Goal: Information Seeking & Learning: Learn about a topic

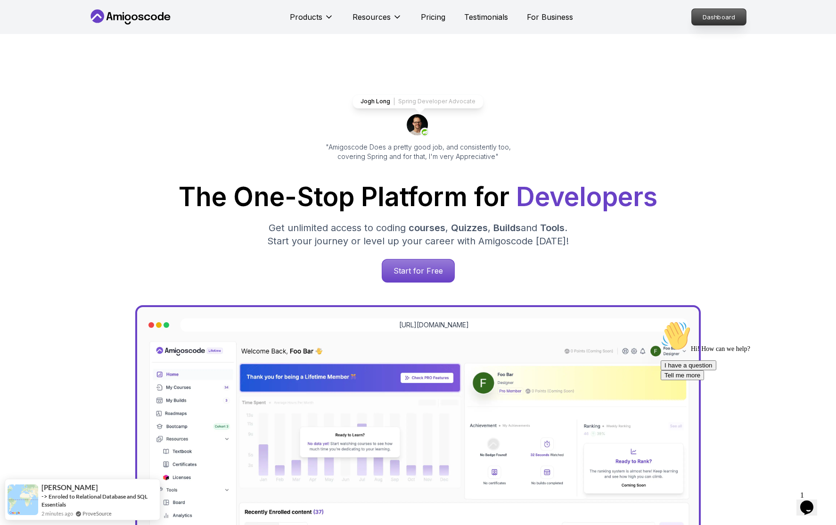
click at [718, 20] on p "Dashboard" at bounding box center [719, 17] width 54 height 16
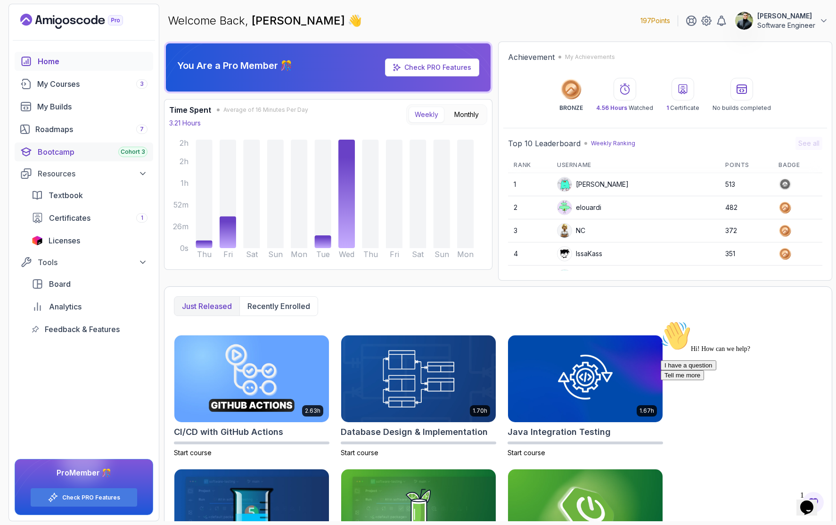
click at [62, 152] on div "Bootcamp Cohort 3" at bounding box center [93, 151] width 110 height 11
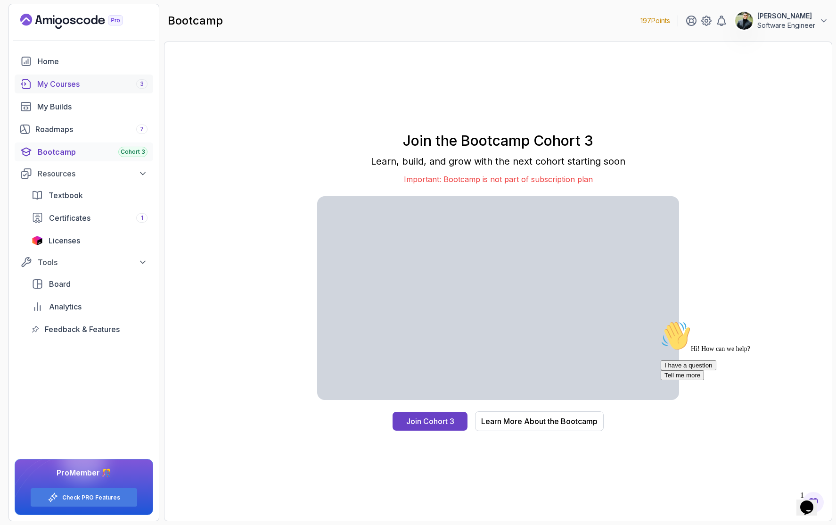
click at [85, 87] on div "My Courses 3" at bounding box center [92, 83] width 110 height 11
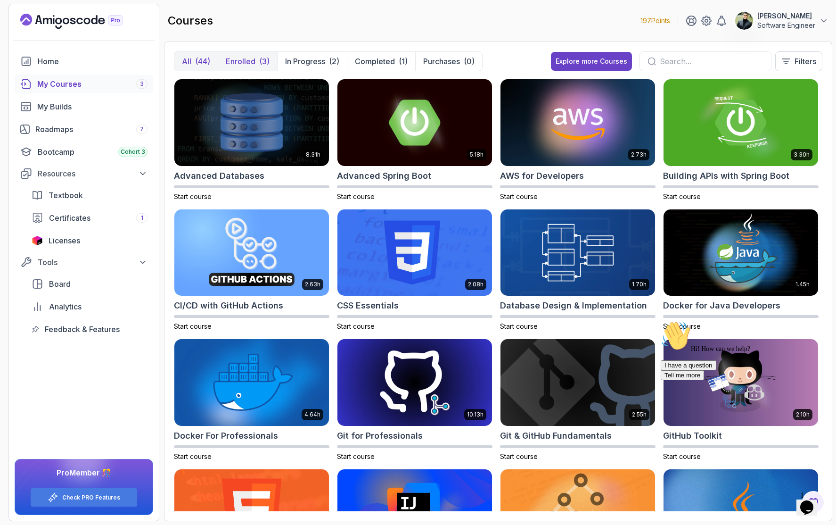
click at [245, 60] on p "Enrolled" at bounding box center [241, 61] width 30 height 11
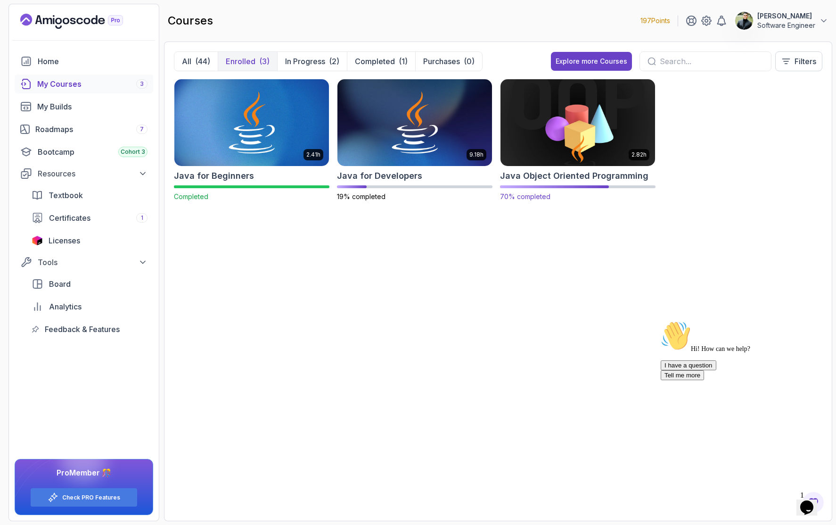
click at [538, 153] on img at bounding box center [578, 122] width 162 height 91
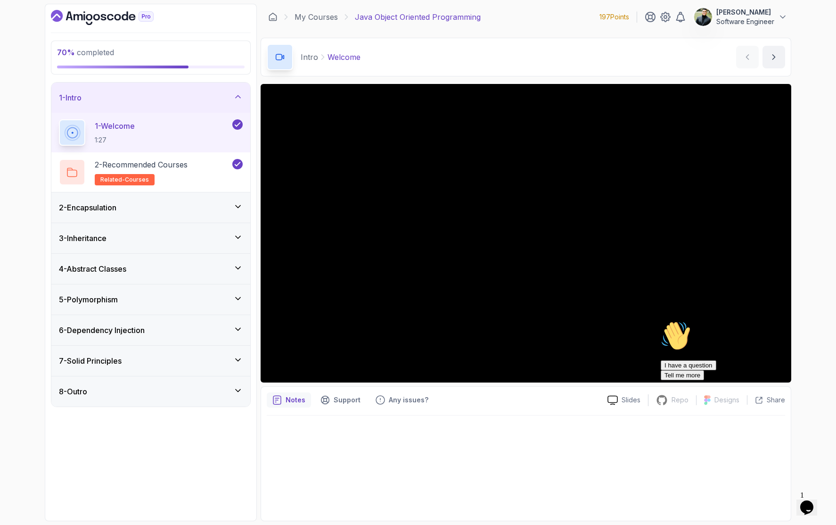
click at [181, 258] on div "4 - Abstract Classes" at bounding box center [150, 269] width 199 height 30
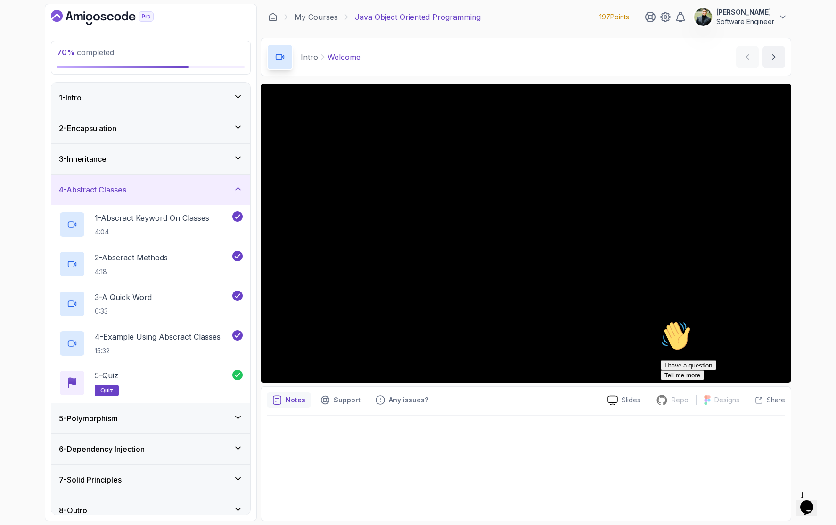
click at [173, 413] on div "5 - Polymorphism" at bounding box center [151, 418] width 184 height 11
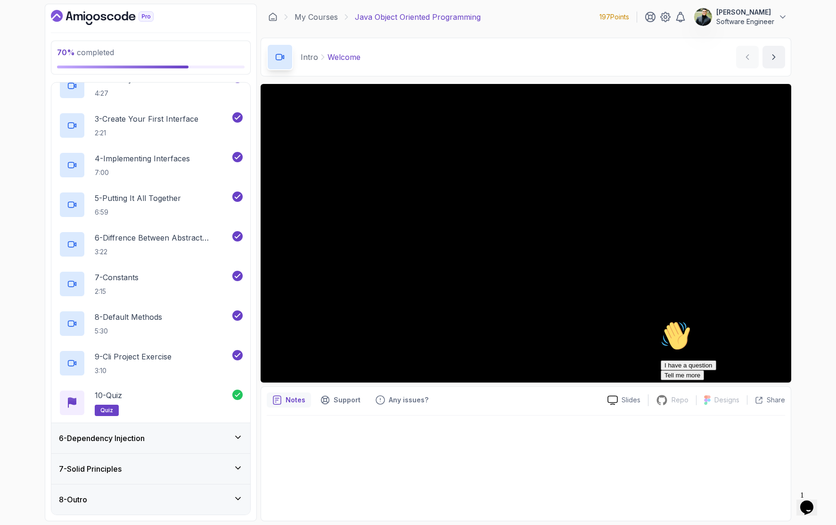
scroll to position [209, 0]
click at [156, 442] on div "6 - Dependency Injection" at bounding box center [151, 437] width 184 height 11
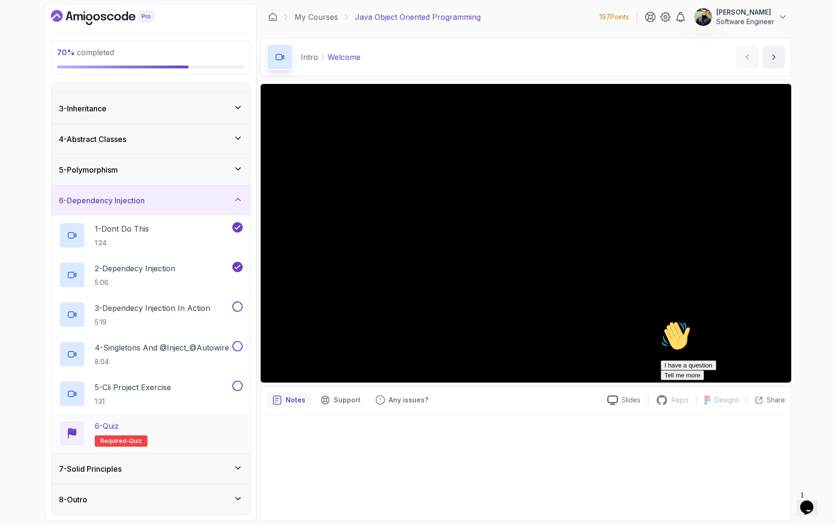
scroll to position [0, 0]
click at [175, 472] on div "7 - Solid Principles" at bounding box center [151, 468] width 184 height 11
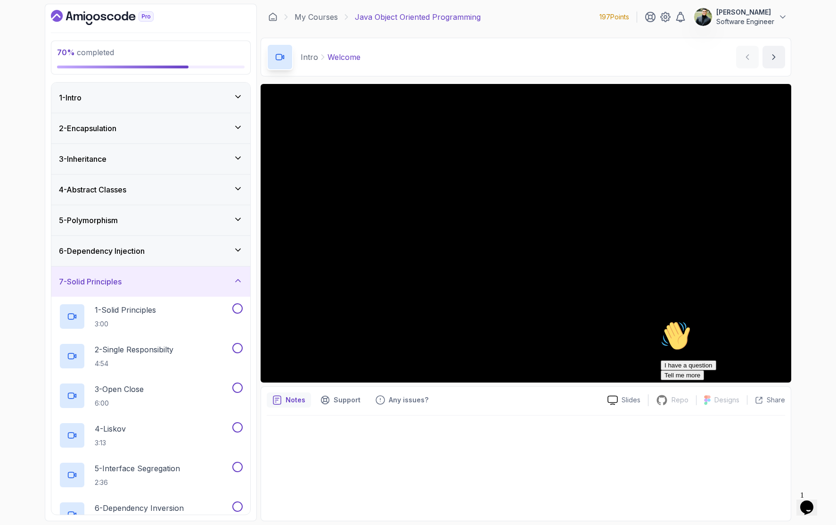
click at [223, 252] on div "6 - Dependency Injection" at bounding box center [151, 250] width 184 height 11
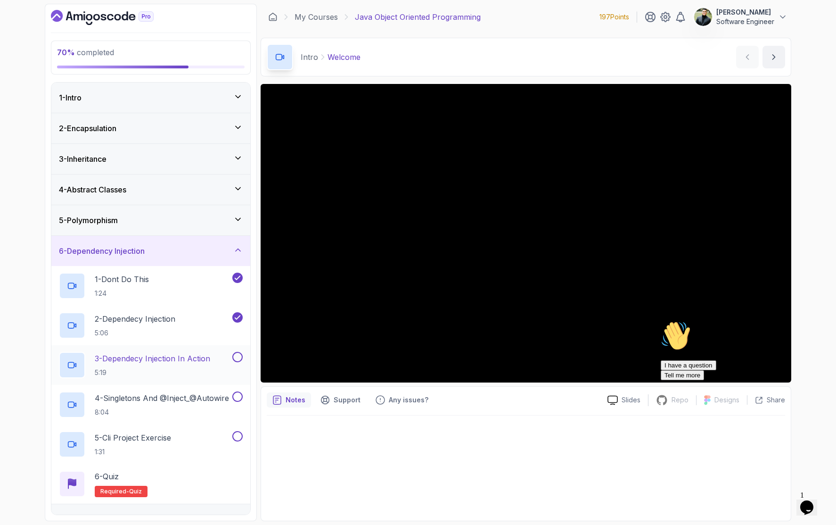
click at [210, 349] on div "3 - Dependecy Injection In Action 5:19" at bounding box center [150, 365] width 199 height 40
click at [233, 355] on button at bounding box center [237, 357] width 10 height 10
click at [186, 354] on p "3 - Dependecy Injection In Action" at bounding box center [153, 358] width 116 height 11
click at [661, 321] on icon "Chat attention grabber" at bounding box center [661, 321] width 0 height 0
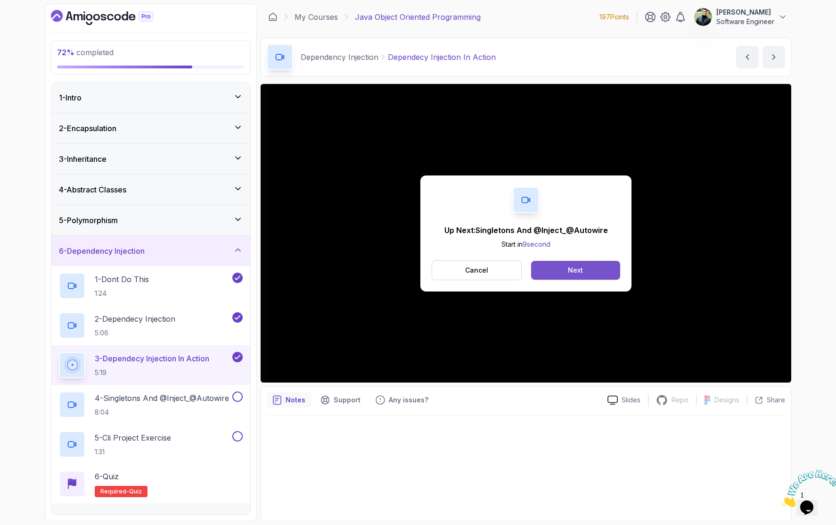
click at [590, 272] on button "Next" at bounding box center [575, 270] width 89 height 19
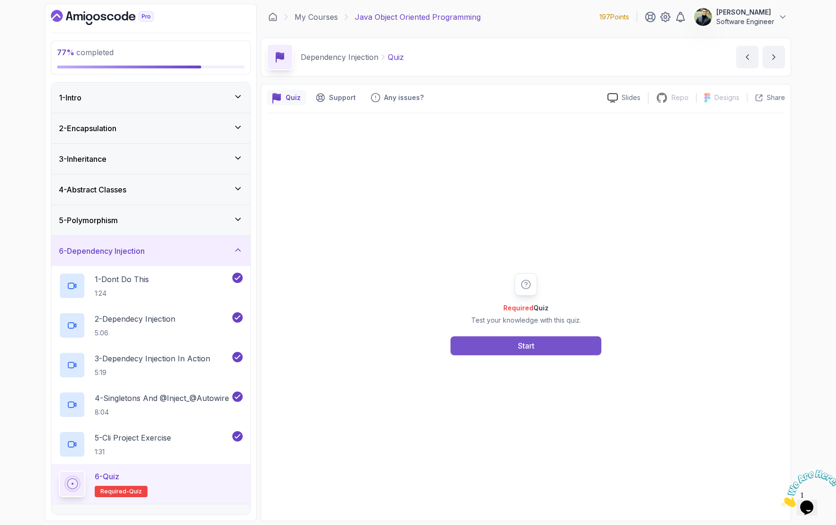
click at [515, 355] on button "Start" at bounding box center [526, 345] width 151 height 19
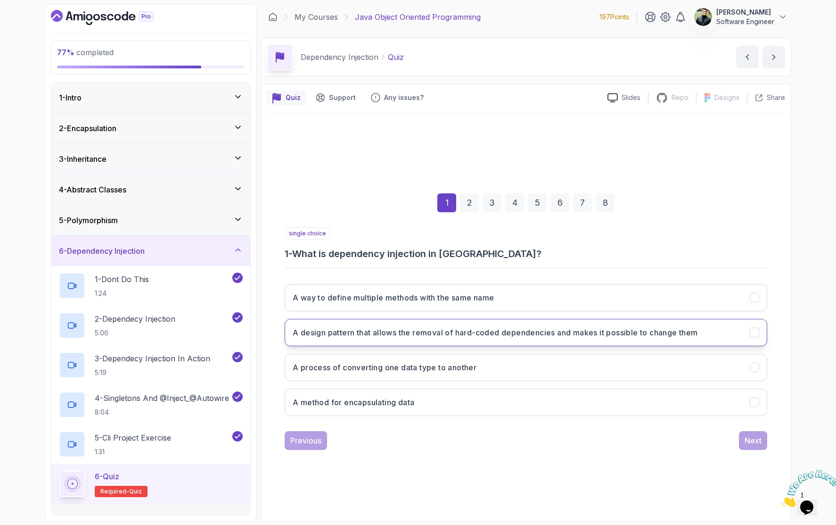
click at [428, 337] on h3 "A design pattern that allows the removal of hard-coded dependencies and makes i…" at bounding box center [495, 332] width 405 height 11
click at [756, 443] on div "Next" at bounding box center [753, 440] width 17 height 11
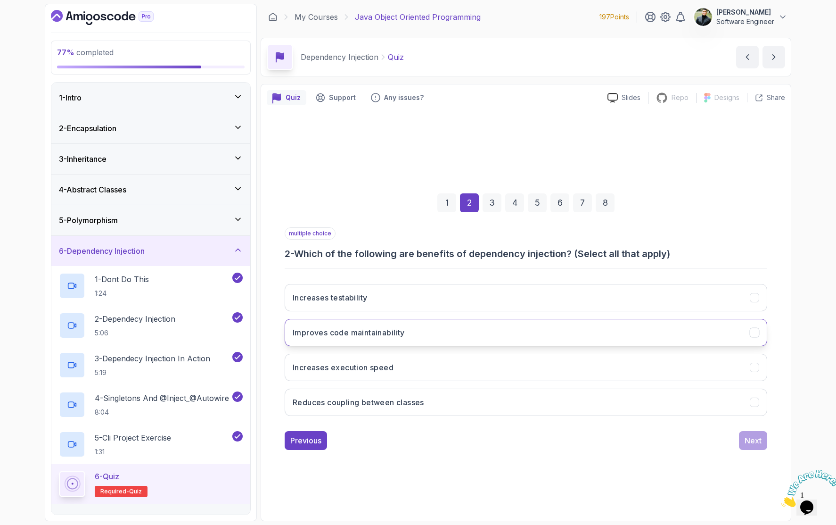
click at [489, 333] on button "Improves code maintainability" at bounding box center [526, 332] width 483 height 27
click at [525, 408] on button "Reduces coupling between classes" at bounding box center [526, 401] width 483 height 27
click at [540, 298] on button "Increases testability" at bounding box center [526, 297] width 483 height 27
click at [754, 444] on div "Next" at bounding box center [753, 440] width 17 height 11
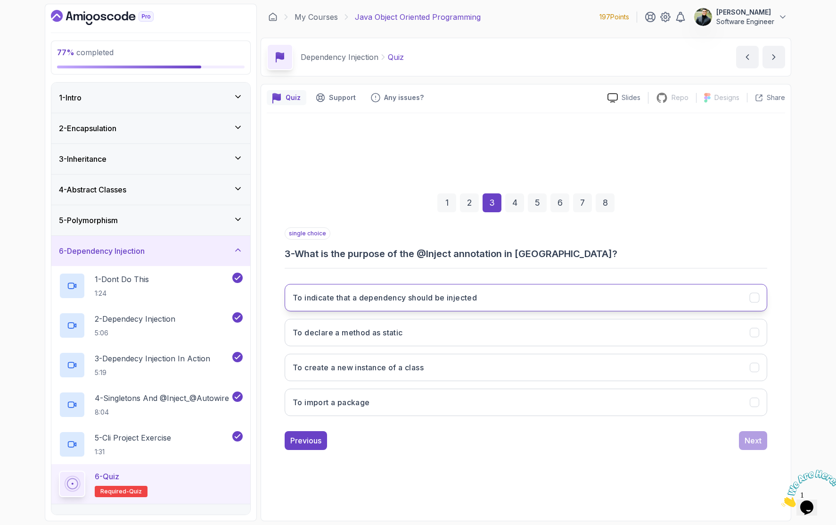
click at [470, 302] on h3 "To indicate that a dependency should be injected" at bounding box center [385, 297] width 184 height 11
click at [748, 435] on div "Next" at bounding box center [753, 440] width 17 height 11
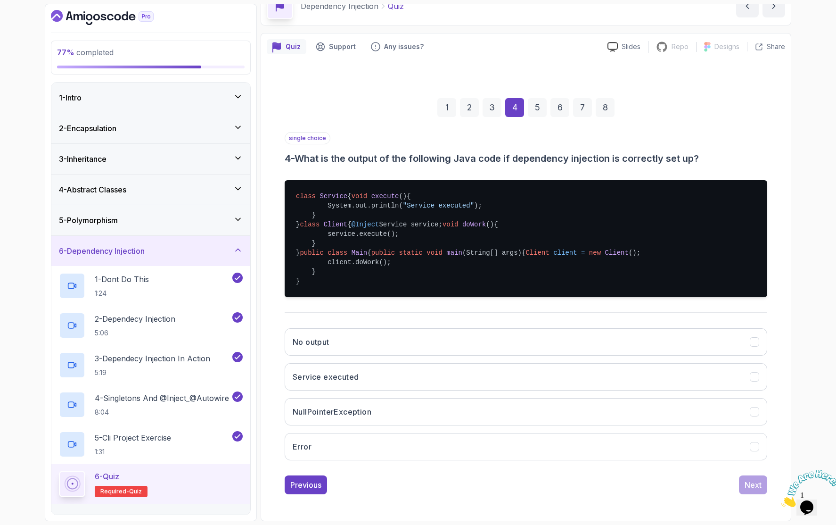
scroll to position [126, 0]
click at [439, 385] on button "Service executed" at bounding box center [526, 376] width 483 height 27
click at [759, 483] on div "Next" at bounding box center [753, 484] width 17 height 11
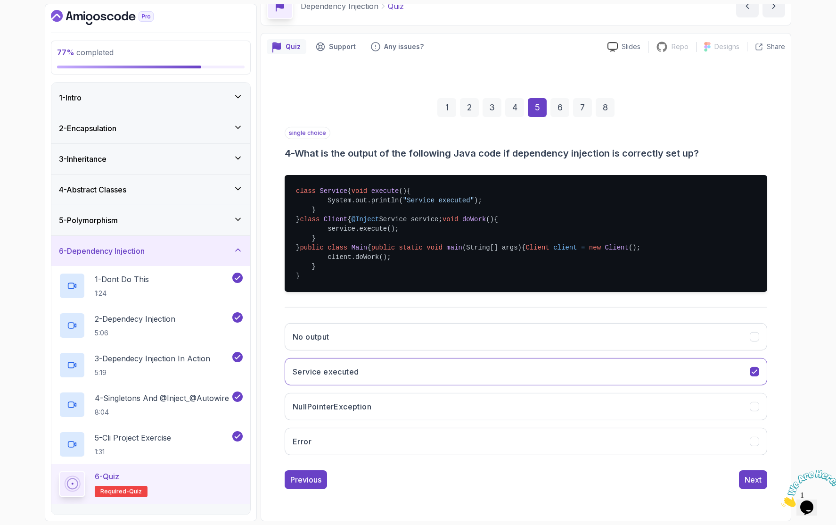
scroll to position [0, 0]
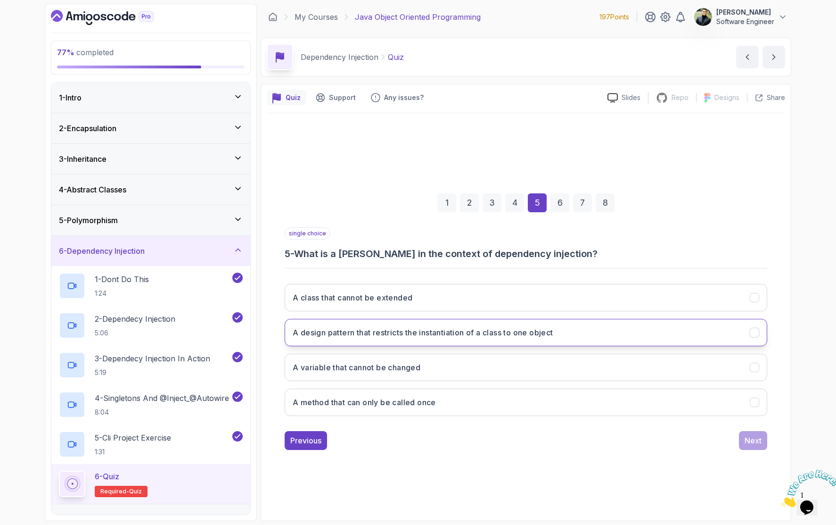
click at [529, 341] on button "A design pattern that restricts the instantiation of a class to one object" at bounding box center [526, 332] width 483 height 27
click at [759, 459] on div "1 2 3 4 5 6 7 8 single choice 5 - What is a [PERSON_NAME] in the context of dep…" at bounding box center [526, 314] width 519 height 402
click at [755, 447] on button "Next" at bounding box center [753, 440] width 28 height 19
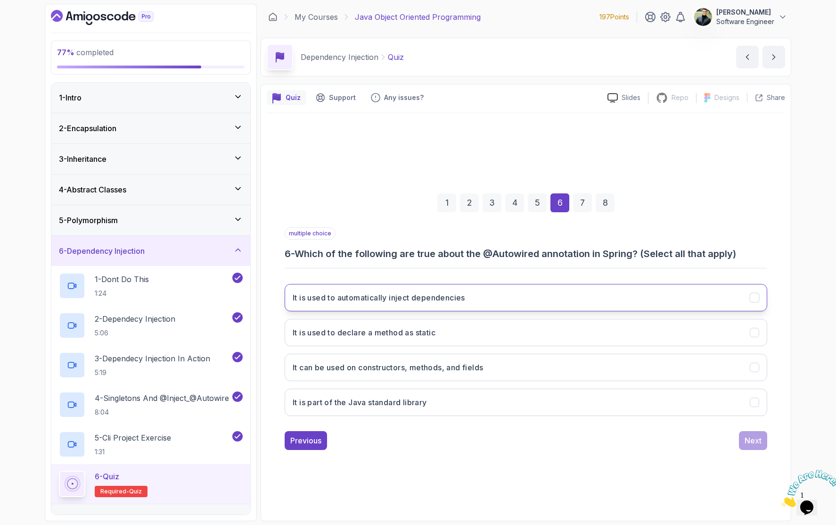
click at [556, 291] on button "It is used to automatically inject dependencies" at bounding box center [526, 297] width 483 height 27
click at [590, 358] on button "It can be used on constructors, methods, and fields" at bounding box center [526, 367] width 483 height 27
click at [754, 438] on div "Next" at bounding box center [753, 440] width 17 height 11
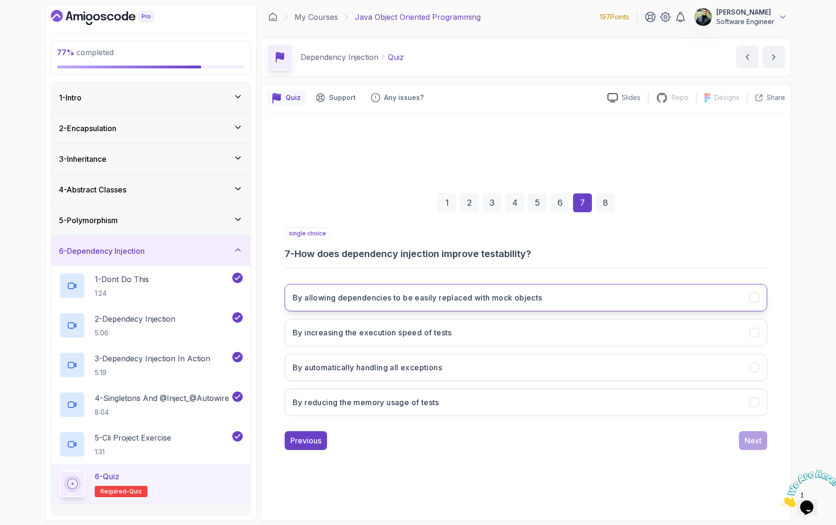
click at [524, 302] on h3 "By allowing dependencies to be easily replaced with mock objects" at bounding box center [418, 297] width 250 height 11
click at [752, 439] on div "Next" at bounding box center [753, 440] width 17 height 11
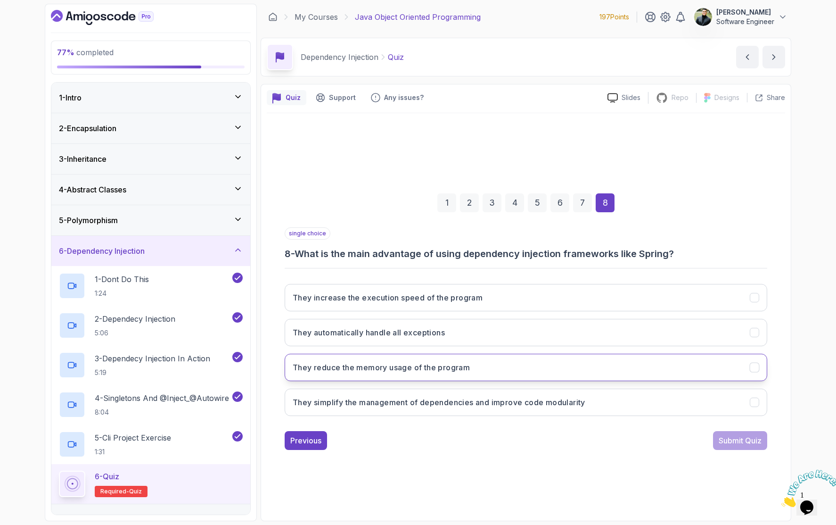
click at [516, 368] on button "They reduce the memory usage of the program" at bounding box center [526, 367] width 483 height 27
click at [738, 440] on div "Submit Quiz" at bounding box center [740, 440] width 43 height 11
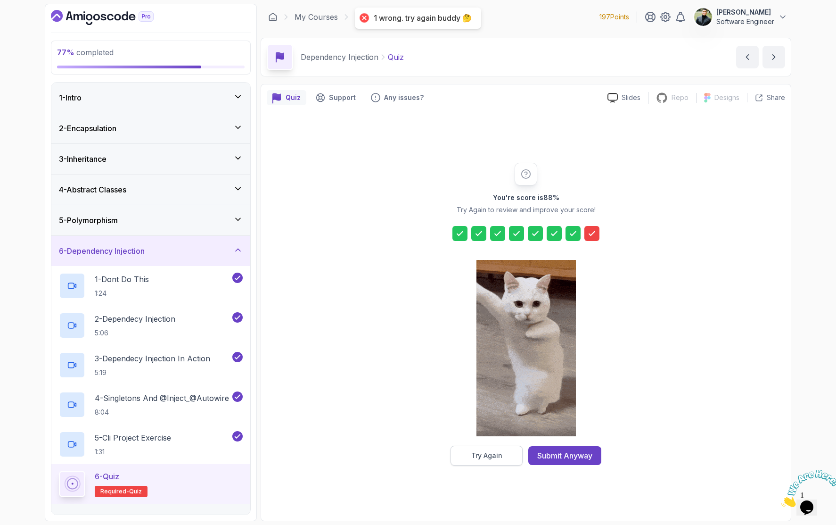
click at [505, 459] on button "Try Again" at bounding box center [487, 456] width 72 height 20
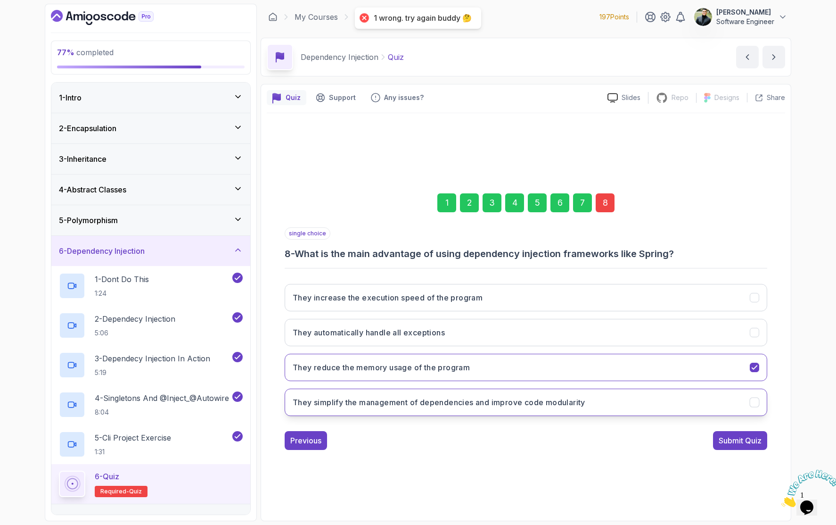
click at [455, 411] on button "They simplify the management of dependencies and improve code modularity" at bounding box center [526, 401] width 483 height 27
click at [728, 441] on div "Submit Quiz" at bounding box center [740, 440] width 43 height 11
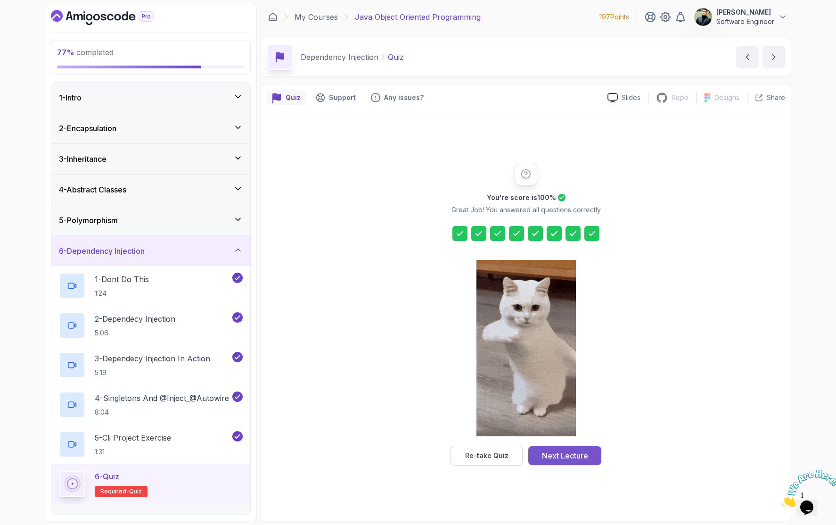
click at [554, 461] on div "Next Lecture" at bounding box center [565, 455] width 46 height 11
